Goal: Task Accomplishment & Management: Use online tool/utility

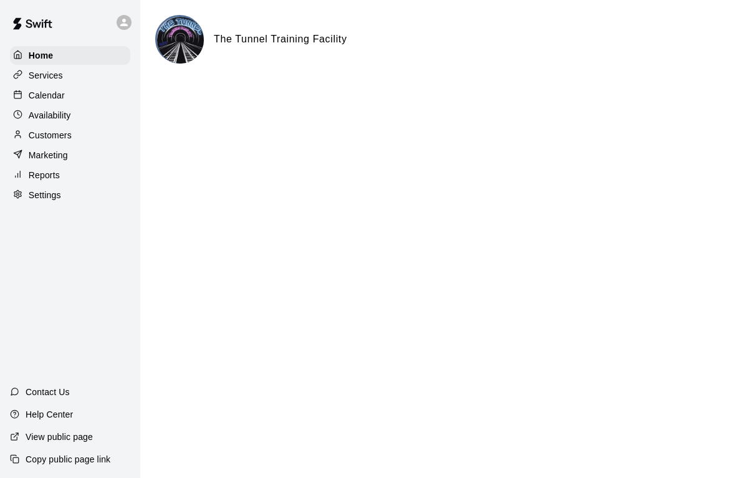
click at [64, 75] on div "Services" at bounding box center [70, 75] width 120 height 19
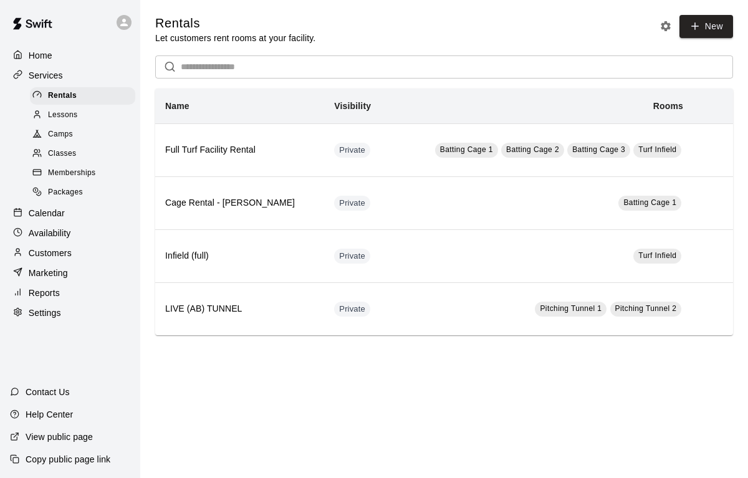
click at [50, 218] on p "Calendar" at bounding box center [47, 213] width 36 height 12
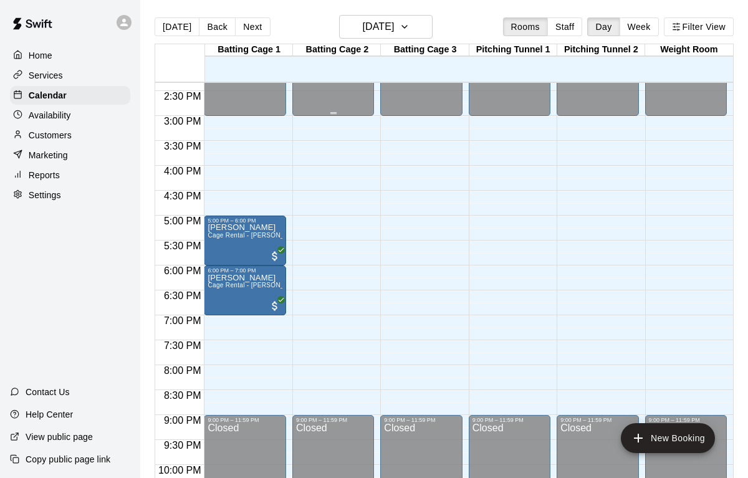
scroll to position [721, 0]
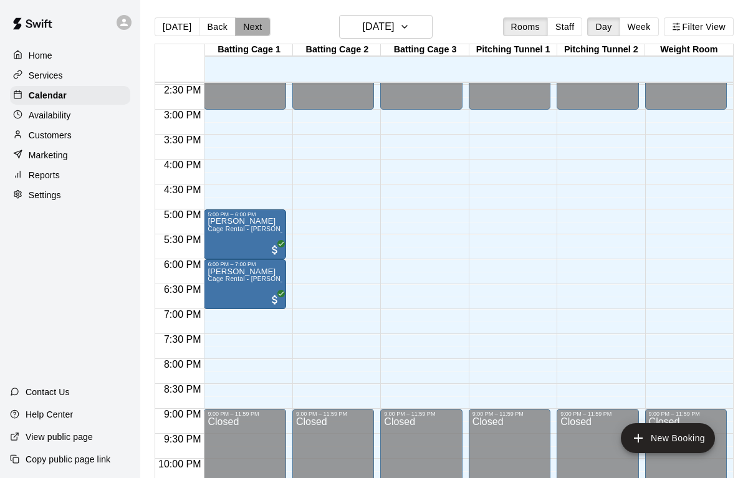
click at [251, 24] on button "Next" at bounding box center [252, 26] width 35 height 19
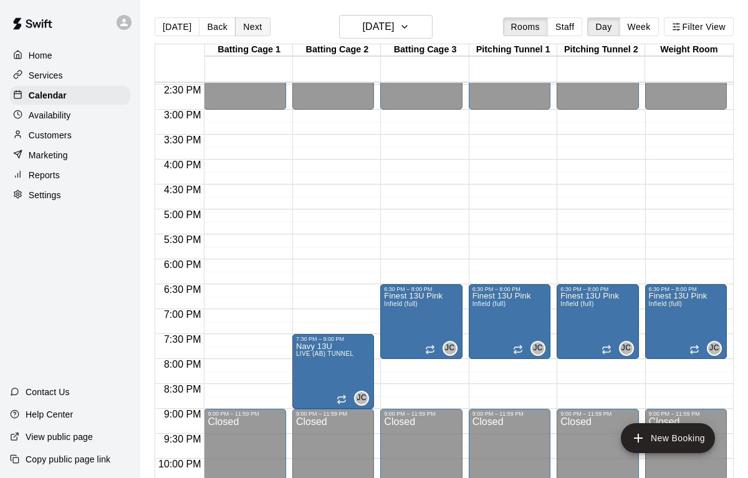
click at [251, 24] on button "Next" at bounding box center [252, 26] width 35 height 19
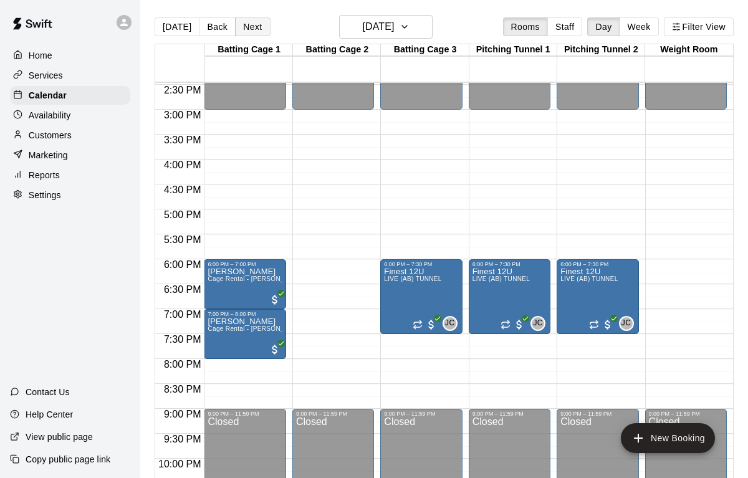
click at [251, 24] on button "Next" at bounding box center [252, 26] width 35 height 19
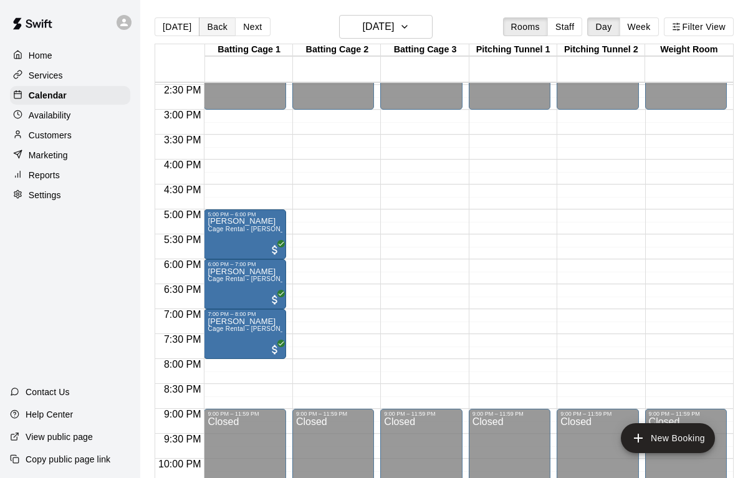
click at [216, 26] on button "Back" at bounding box center [217, 26] width 37 height 19
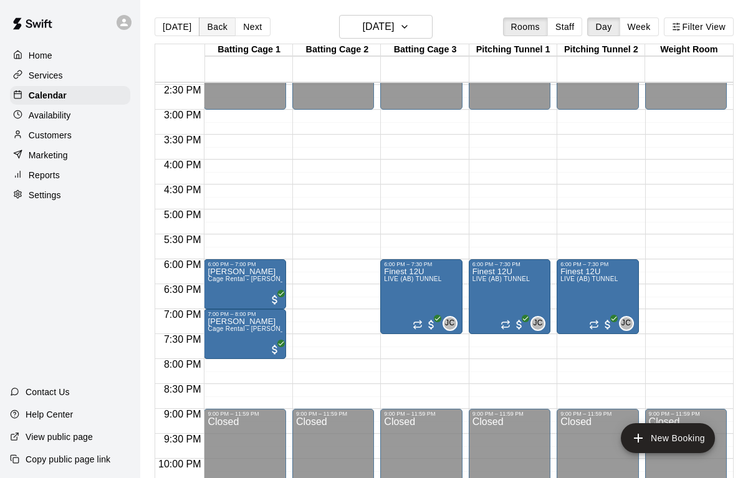
click at [216, 26] on button "Back" at bounding box center [217, 26] width 37 height 19
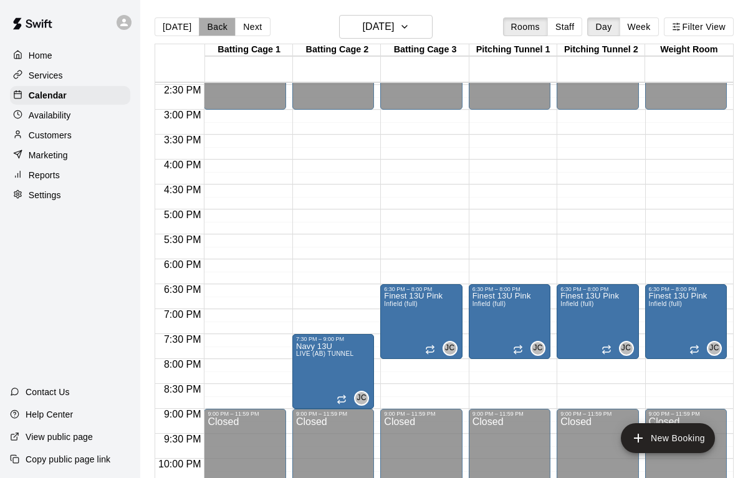
click at [216, 26] on button "Back" at bounding box center [217, 26] width 37 height 19
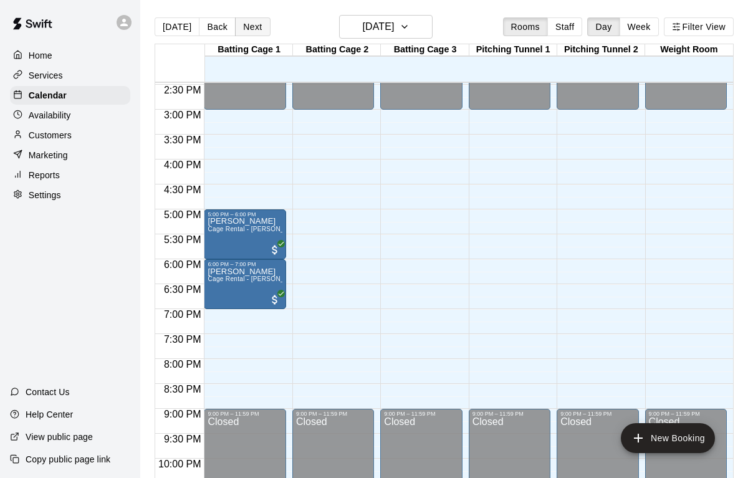
click at [253, 32] on button "Next" at bounding box center [252, 26] width 35 height 19
click at [253, 32] on div "[DATE] Back [DATE][DATE] Rooms Staff Day Week Filter View Batting Cage 1 09 Tue…" at bounding box center [444, 254] width 579 height 478
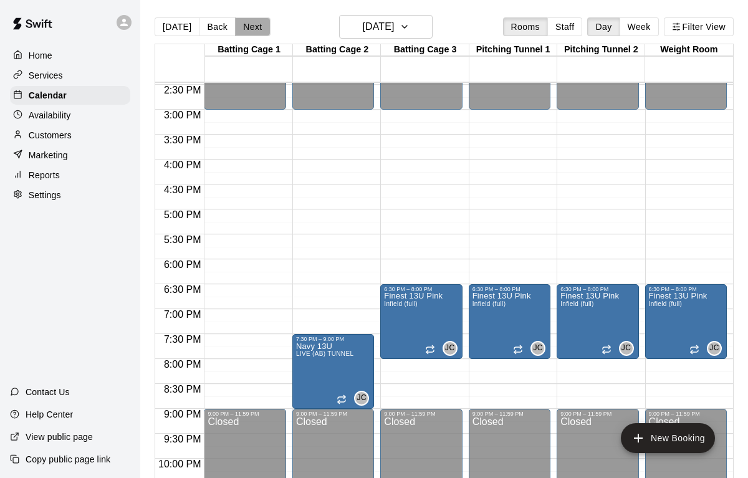
click at [253, 32] on button "Next" at bounding box center [252, 26] width 35 height 19
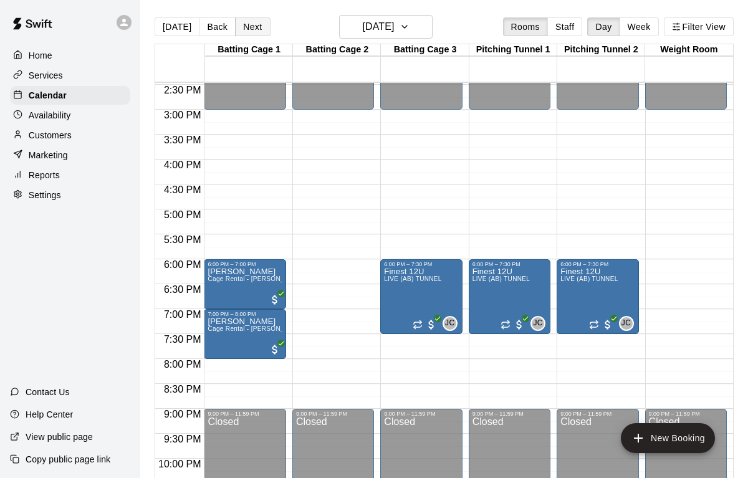
click at [253, 32] on button "Next" at bounding box center [252, 26] width 35 height 19
